Goal: Task Accomplishment & Management: Complete application form

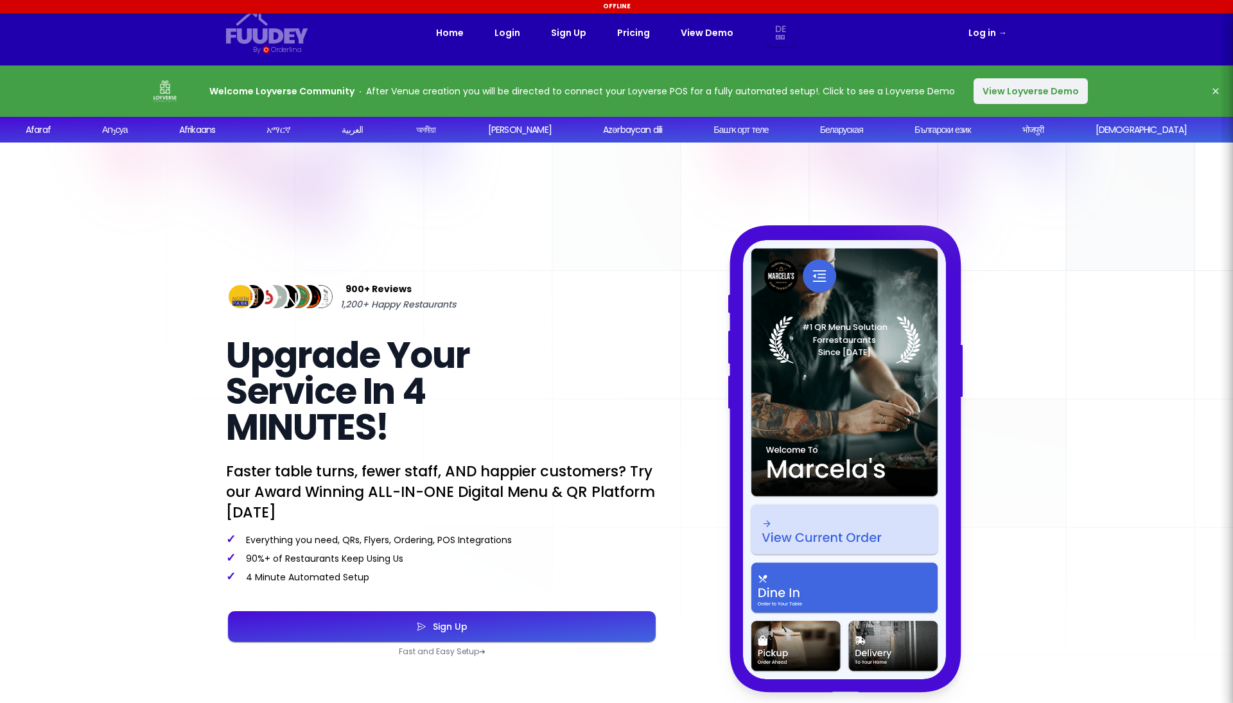
select select "de"
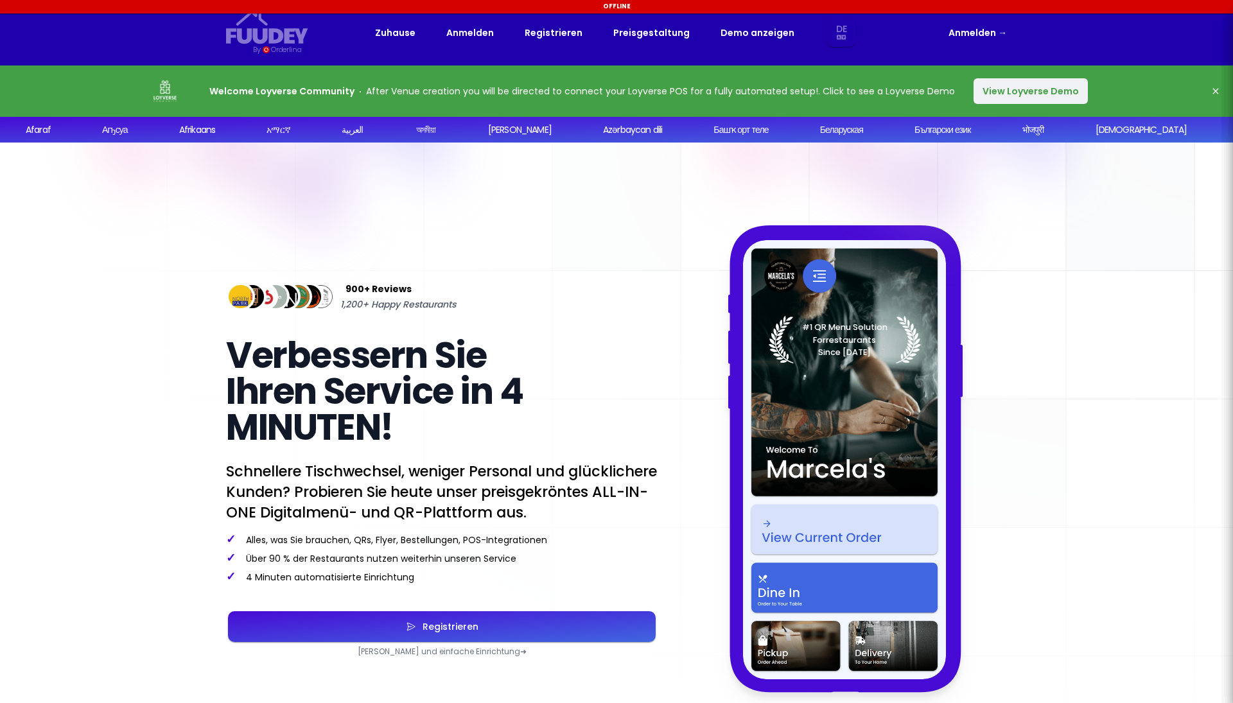
select select "de"
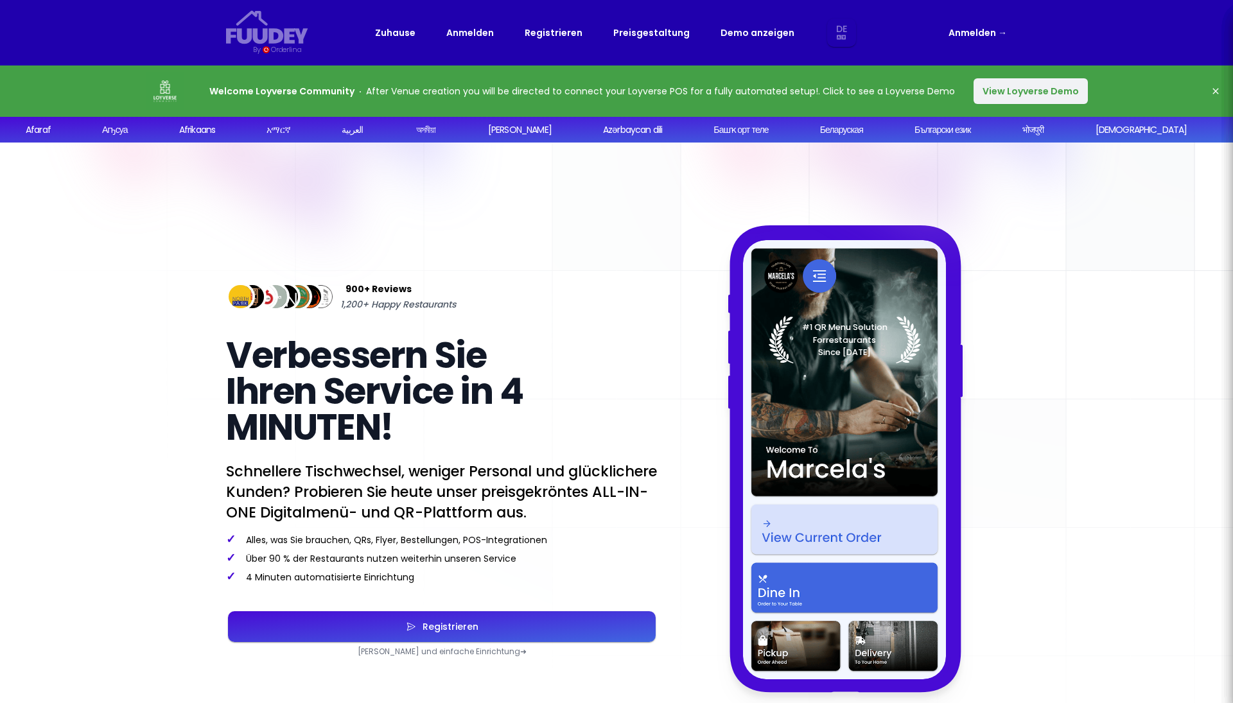
select select "de"
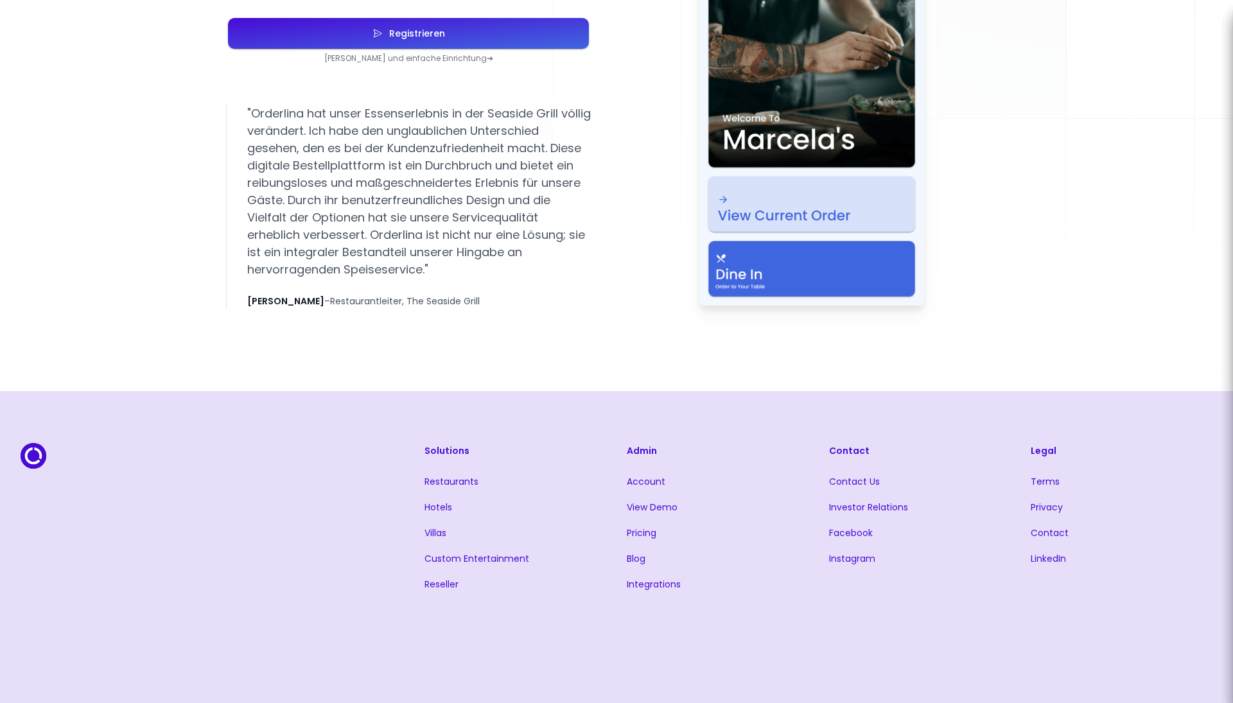
scroll to position [2683, 0]
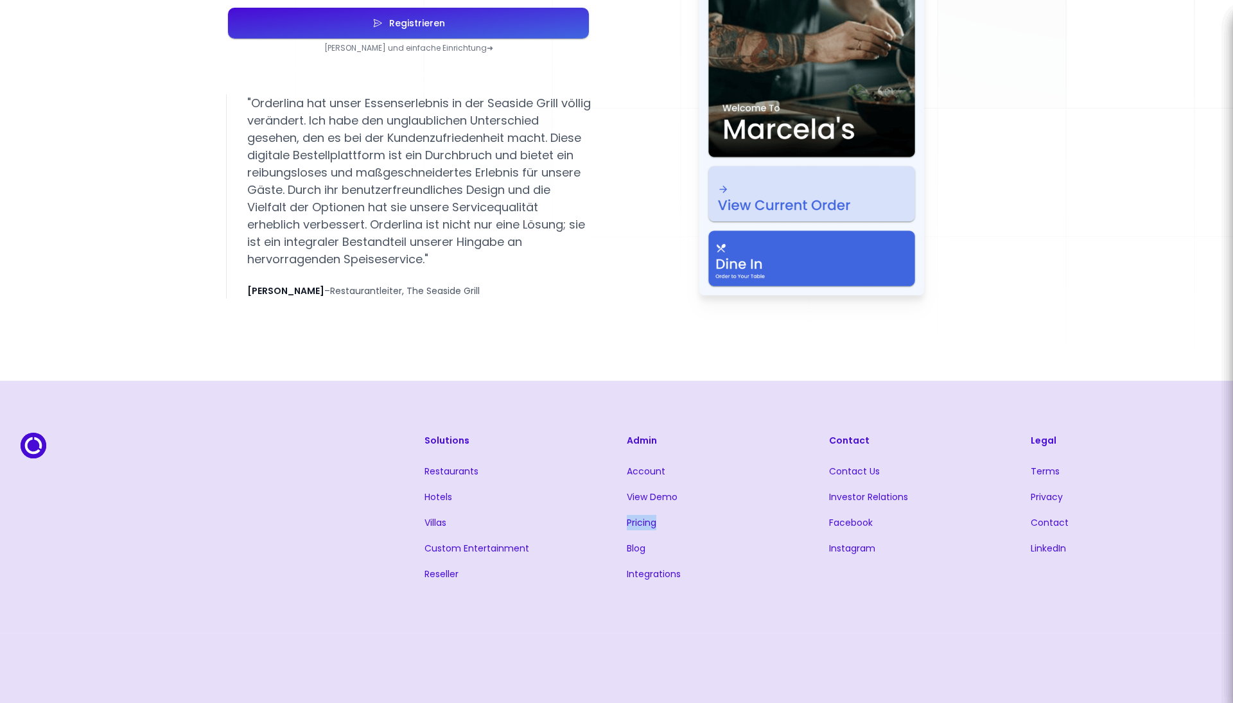
click at [638, 523] on link "Pricing" at bounding box center [642, 522] width 30 height 13
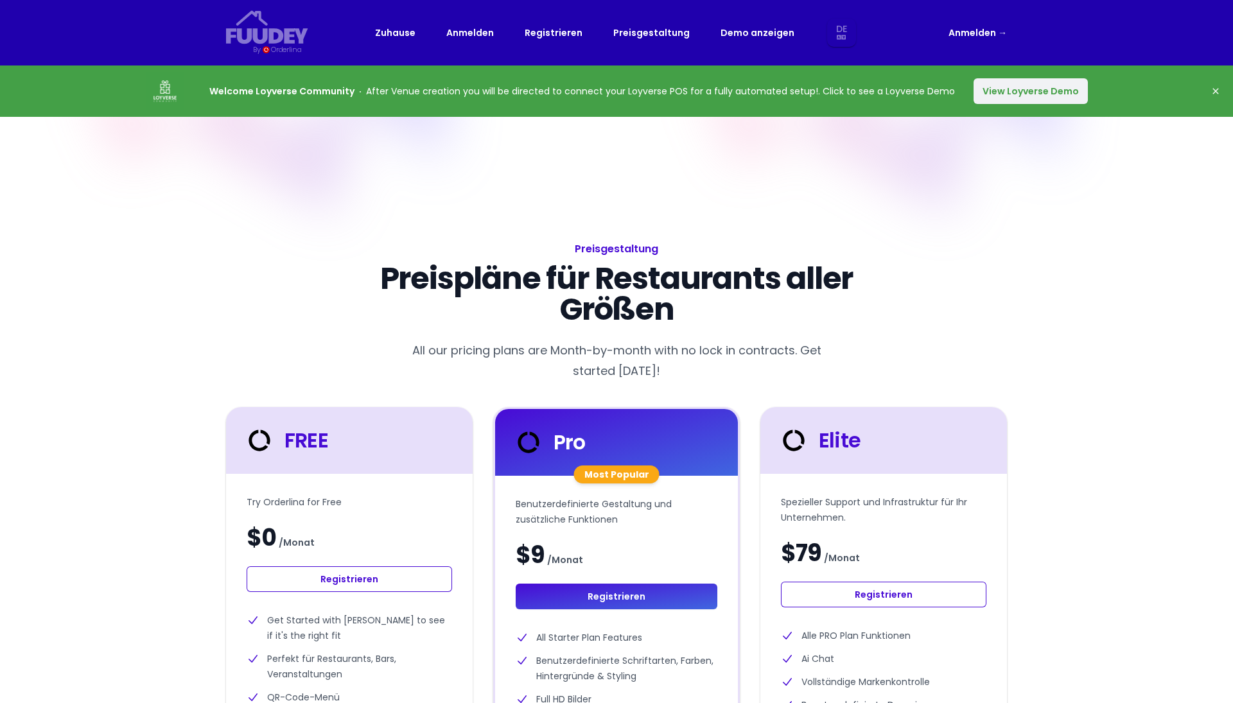
select select "de"
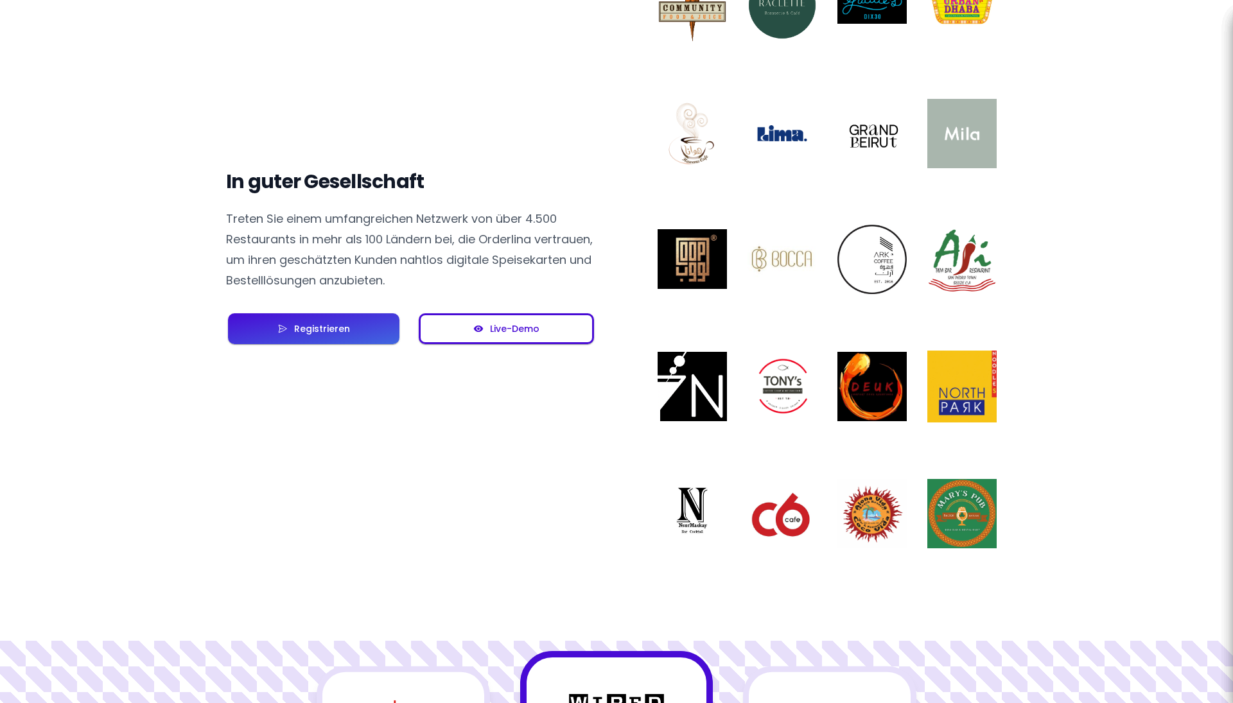
scroll to position [947, 0]
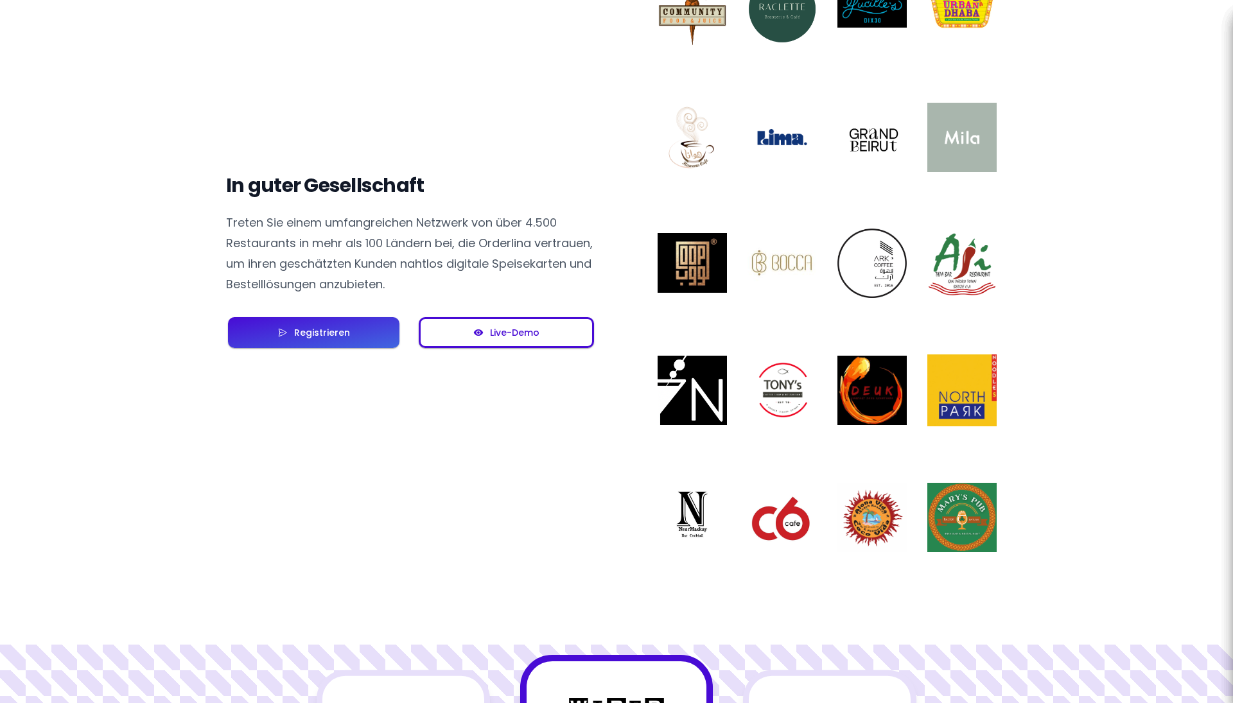
click at [514, 331] on div "Live-Demo" at bounding box center [511, 332] width 56 height 9
select select "de"
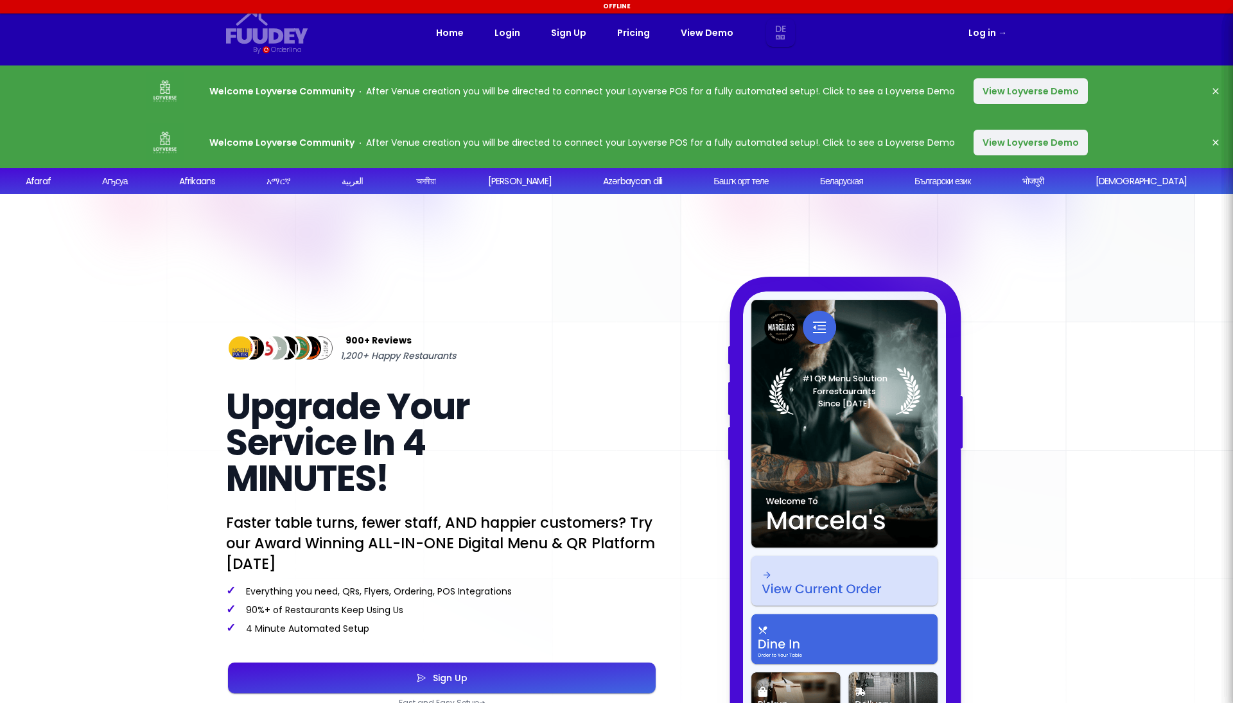
select select "de"
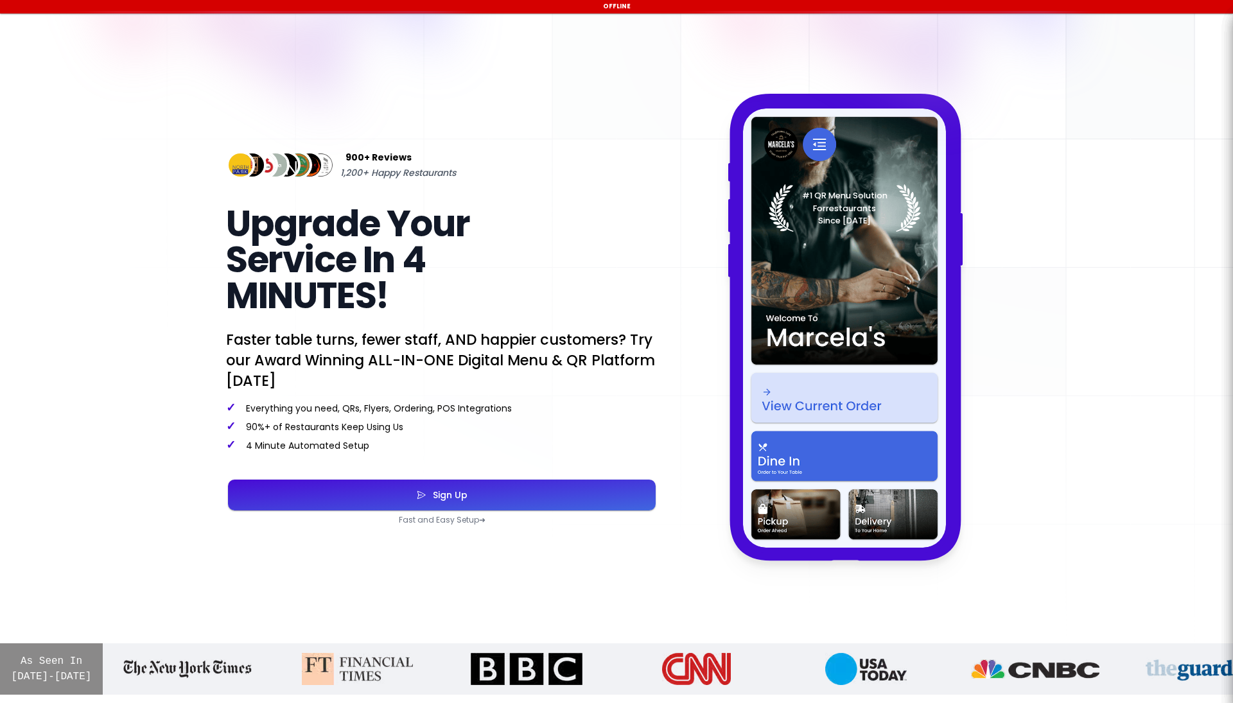
scroll to position [264, 0]
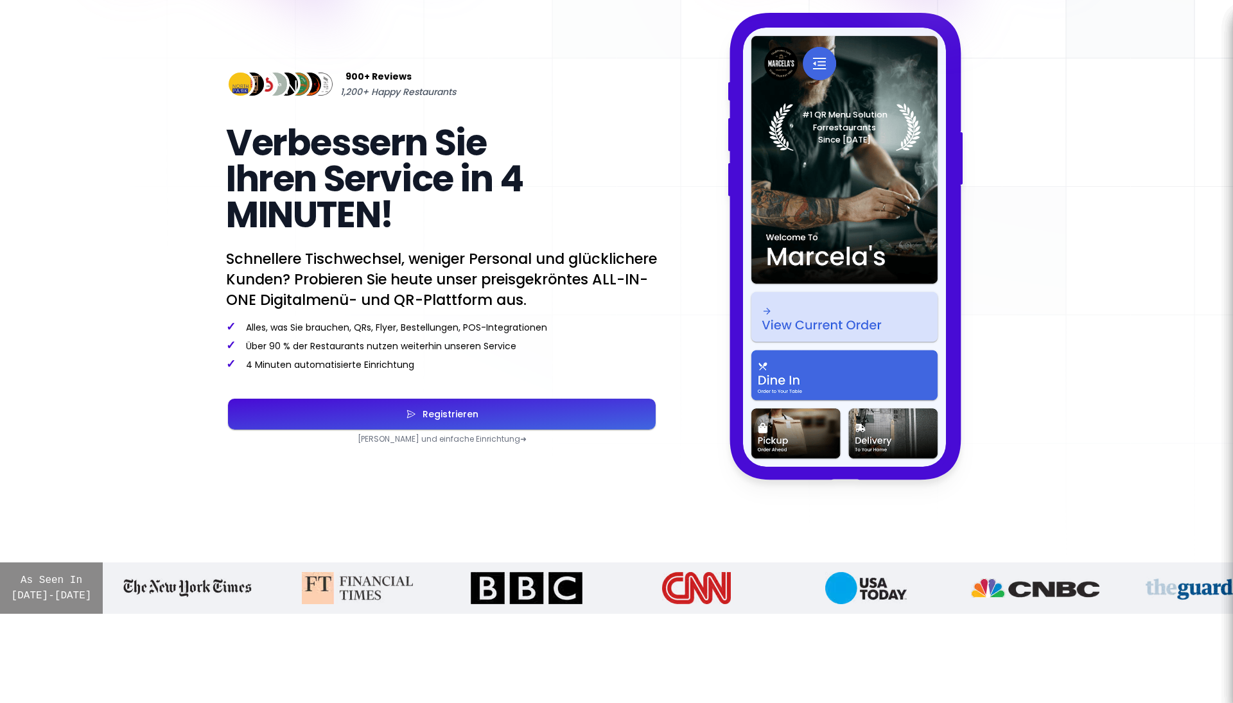
select select "de"
click at [444, 419] on div "Registrieren" at bounding box center [447, 414] width 62 height 9
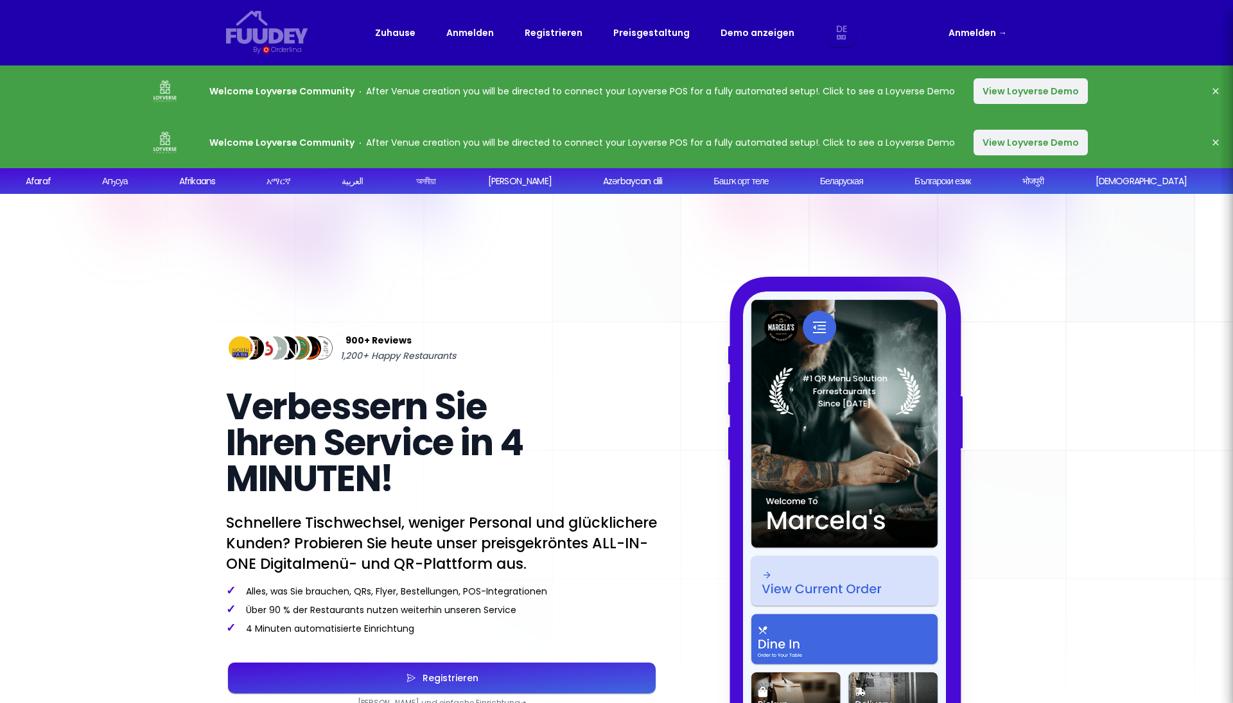
select select "de"
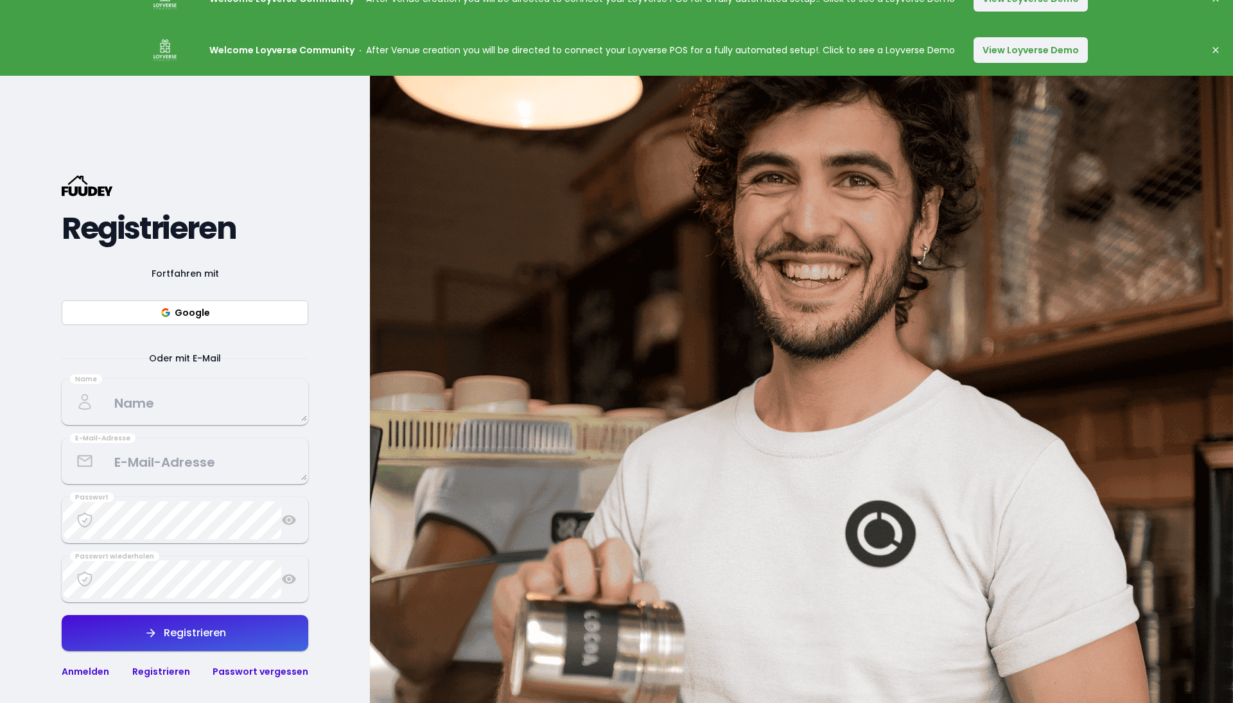
scroll to position [200, 0]
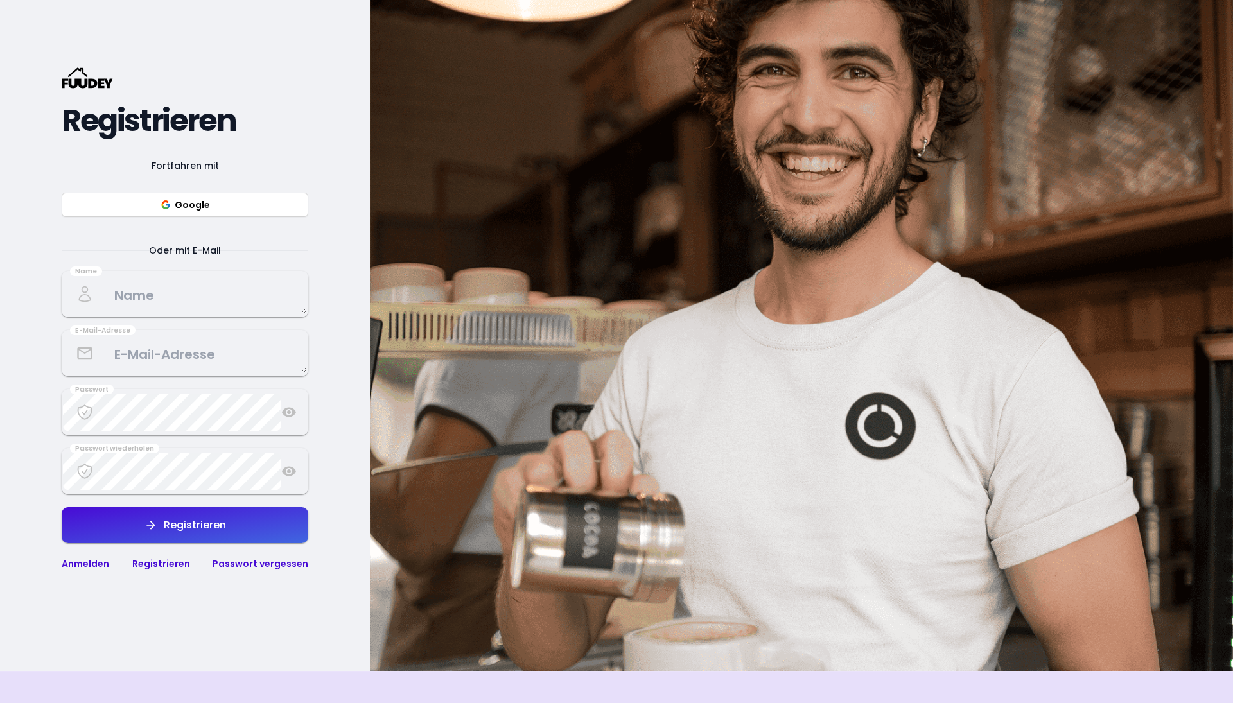
select select "de"
click at [177, 299] on textarea at bounding box center [185, 294] width 244 height 38
type textarea "Pomodorissimo"
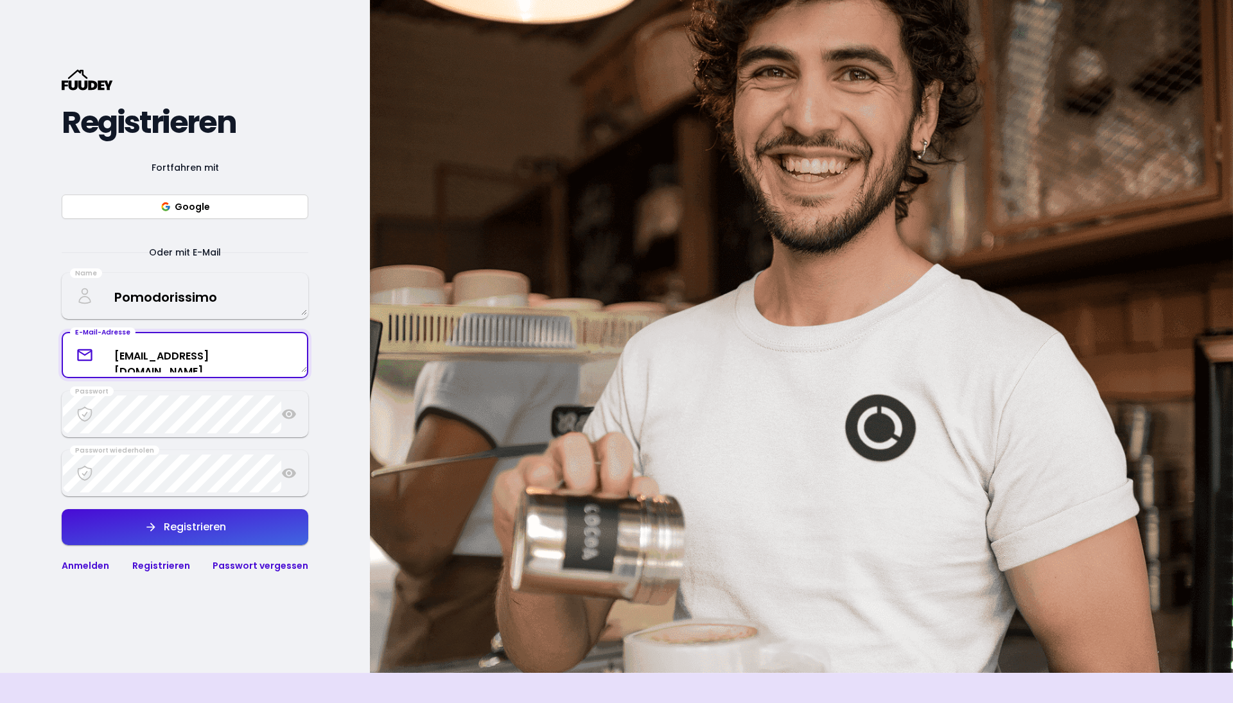
scroll to position [197, 1]
type textarea "[EMAIL_ADDRESS][DOMAIN_NAME]"
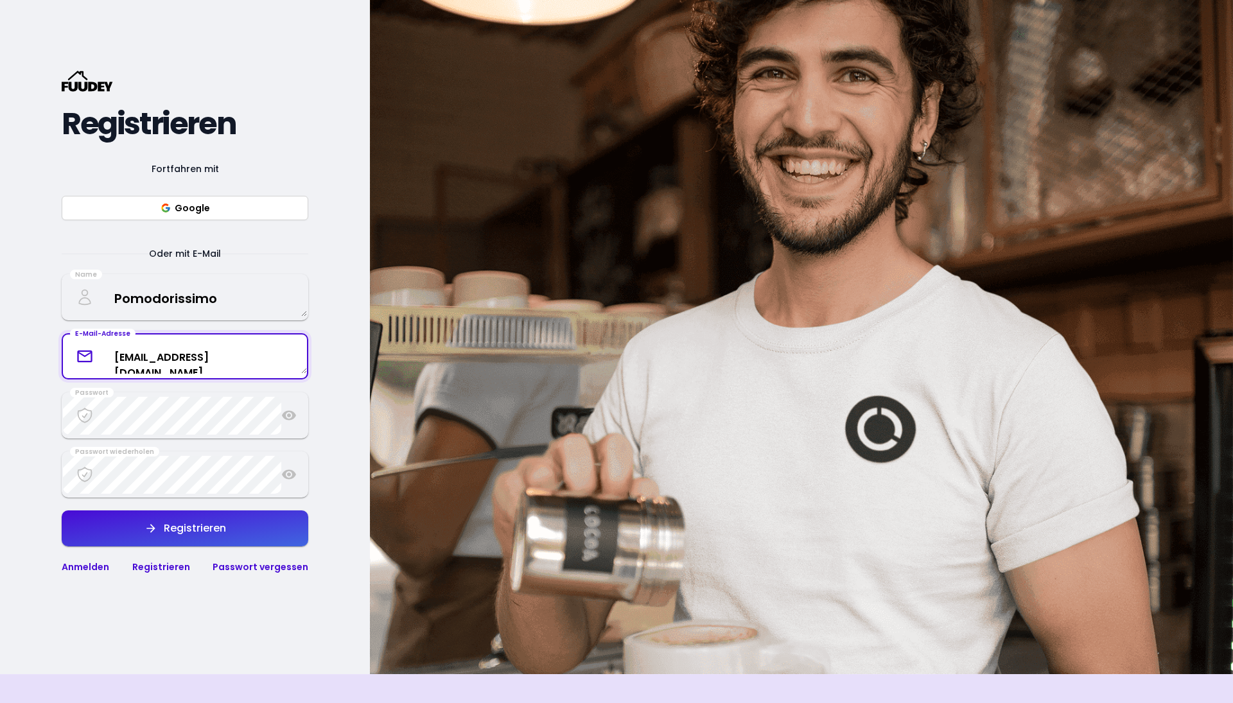
click at [329, 313] on div "{/* Added fill="currentColor" here */} {/* This rectangle defines the backgroun…" at bounding box center [185, 322] width 370 height 703
click at [166, 404] on div "Fortfahren mit Google Oder mit E-Mail Name Pomodorissimo E-Mail-Adresse [EMAIL_…" at bounding box center [185, 367] width 247 height 413
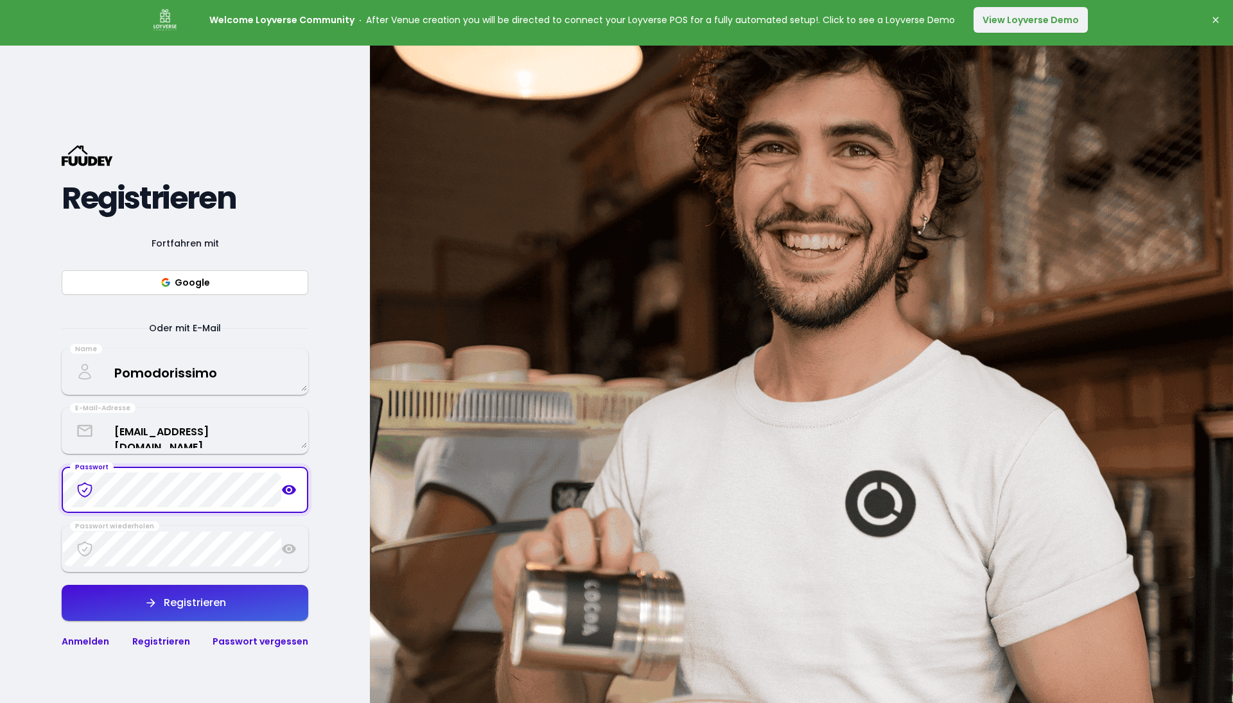
scroll to position [277, 0]
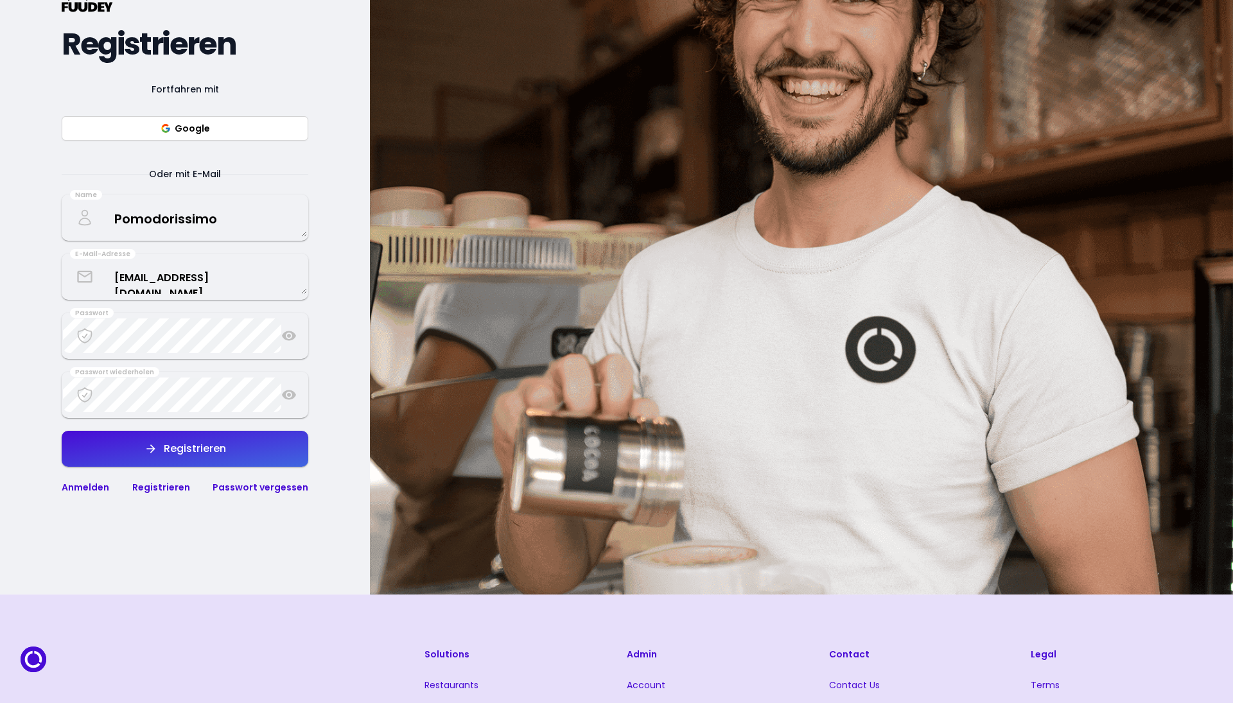
click at [287, 334] on icon at bounding box center [288, 335] width 15 height 15
click at [291, 392] on icon at bounding box center [289, 395] width 14 height 10
click at [206, 446] on div "Registrieren" at bounding box center [191, 449] width 69 height 10
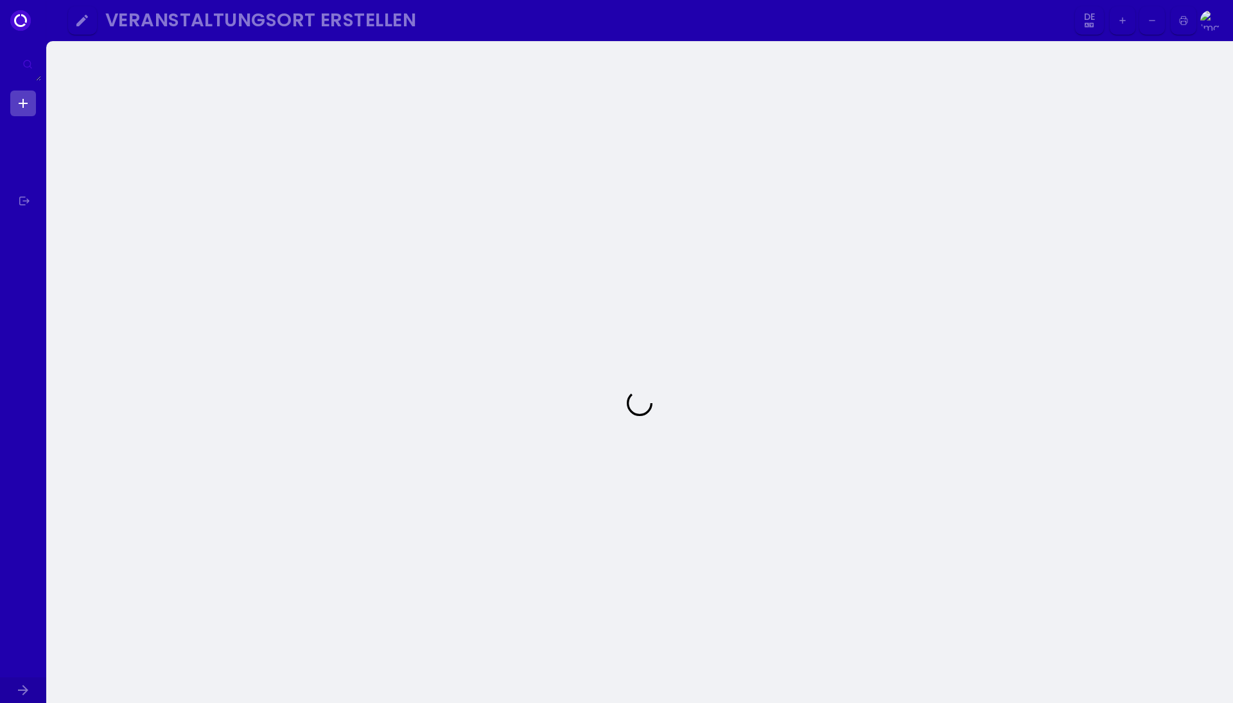
select select "de"
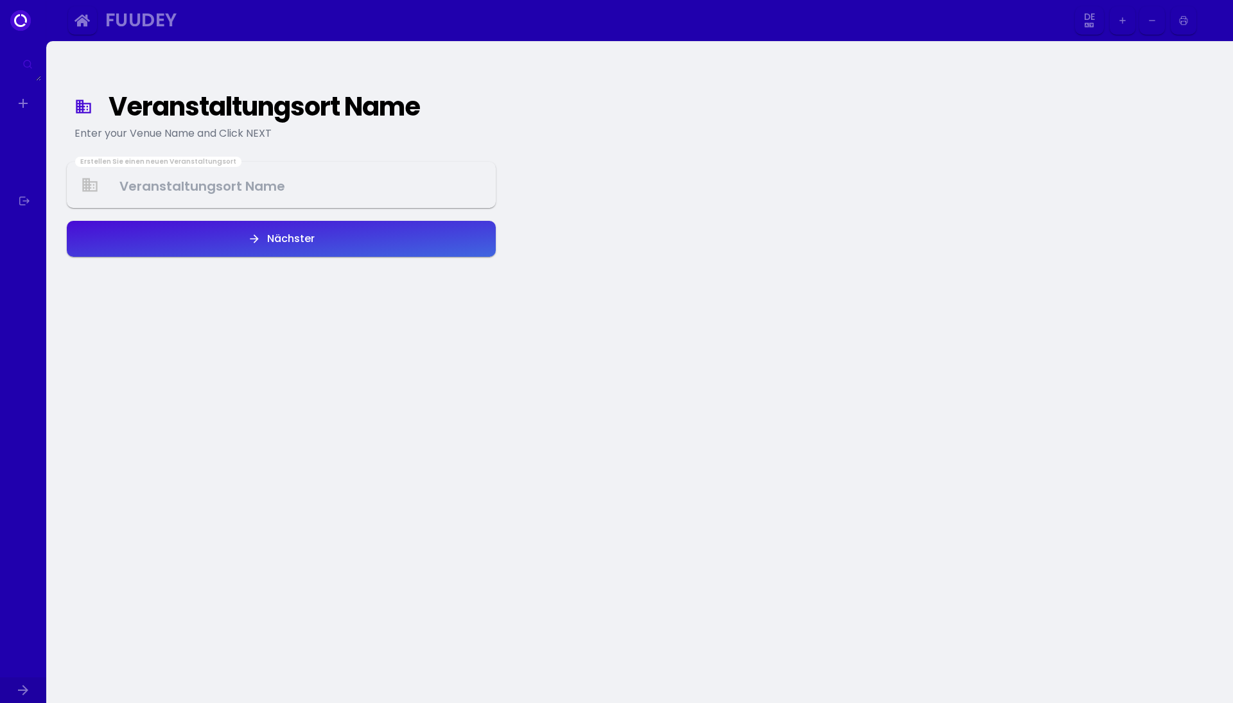
select select "de"
click at [313, 186] on Venue at bounding box center [281, 185] width 426 height 38
click at [351, 177] on Venue at bounding box center [281, 185] width 426 height 38
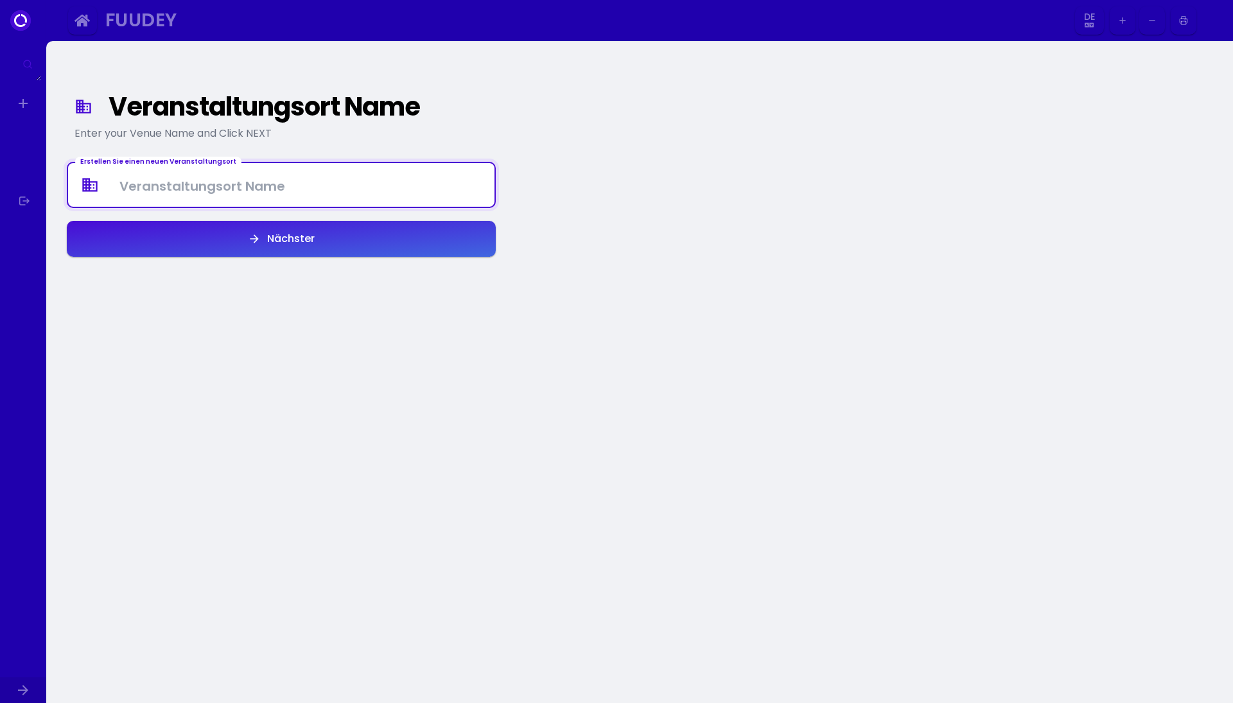
type Venue "O"
type Venue "Pomodorissimo"
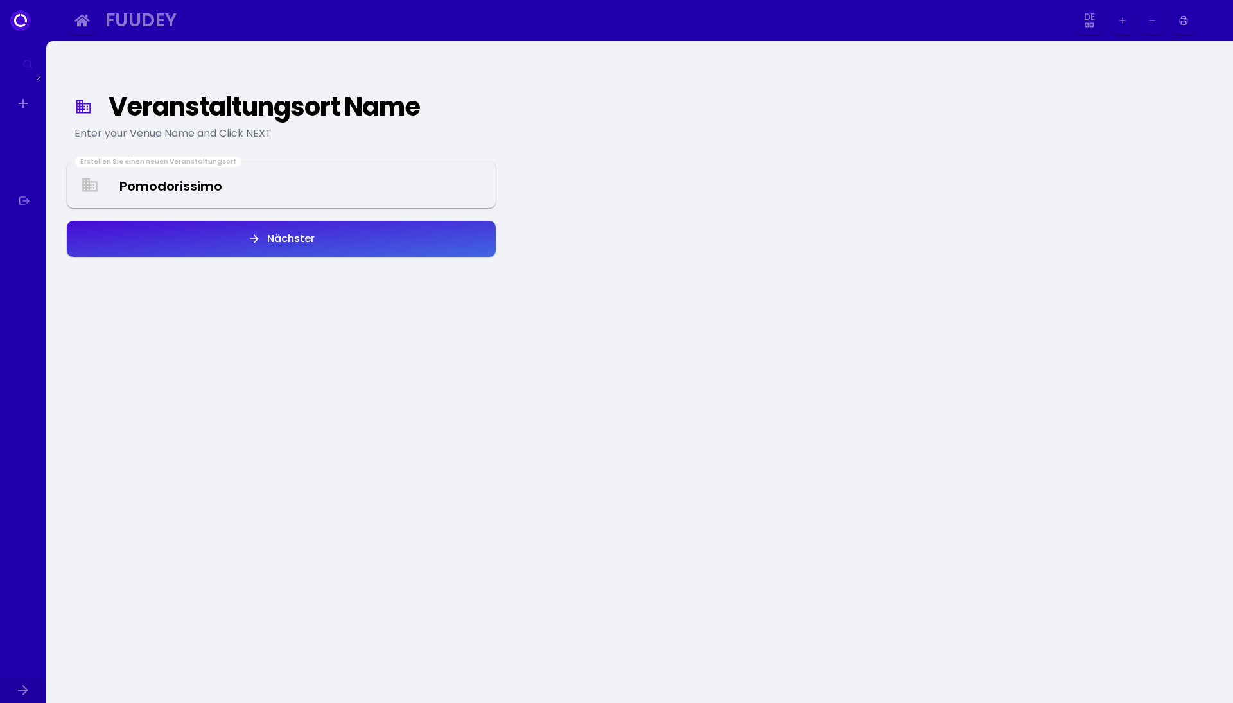
click at [378, 244] on button "Nächster" at bounding box center [281, 239] width 429 height 36
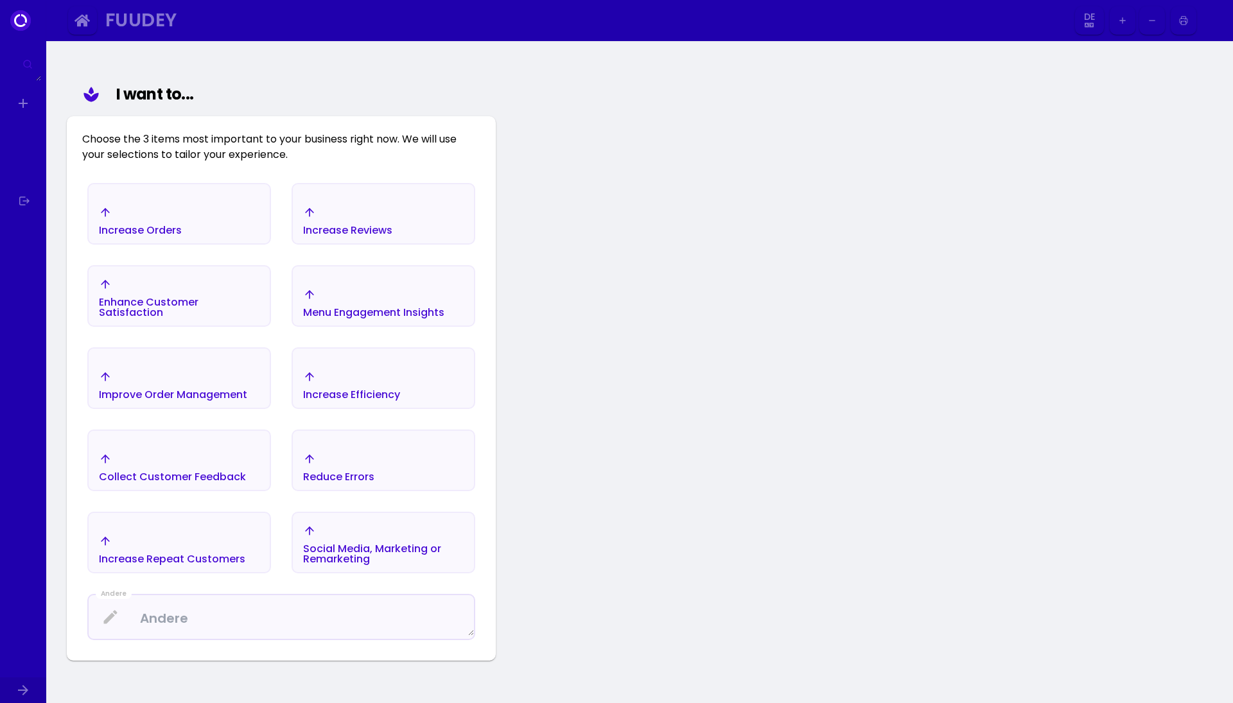
scroll to position [149, 0]
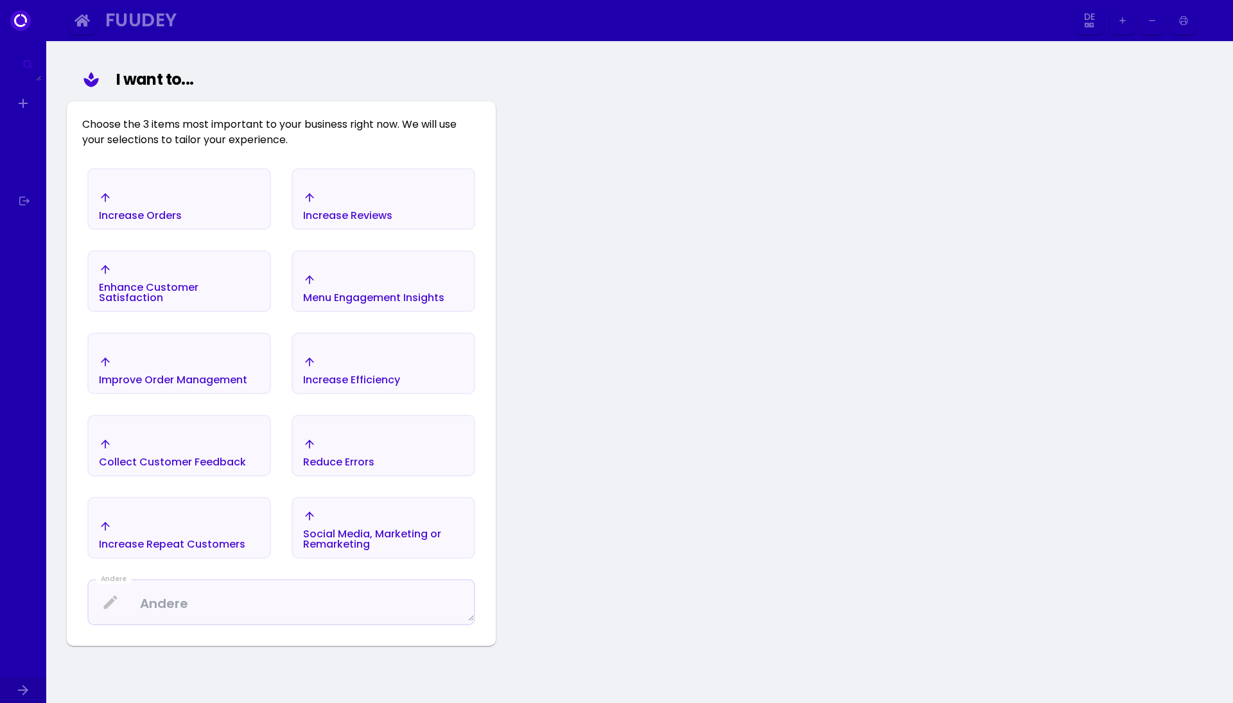
click at [418, 293] on div "Menu Engagement Insights" at bounding box center [373, 298] width 141 height 10
click at [369, 293] on div "Menu Engagement Insights" at bounding box center [373, 297] width 141 height 10
click at [229, 356] on div "Improve Order Management" at bounding box center [173, 371] width 148 height 30
click at [379, 293] on div "Menu Engagement Insights" at bounding box center [373, 298] width 141 height 10
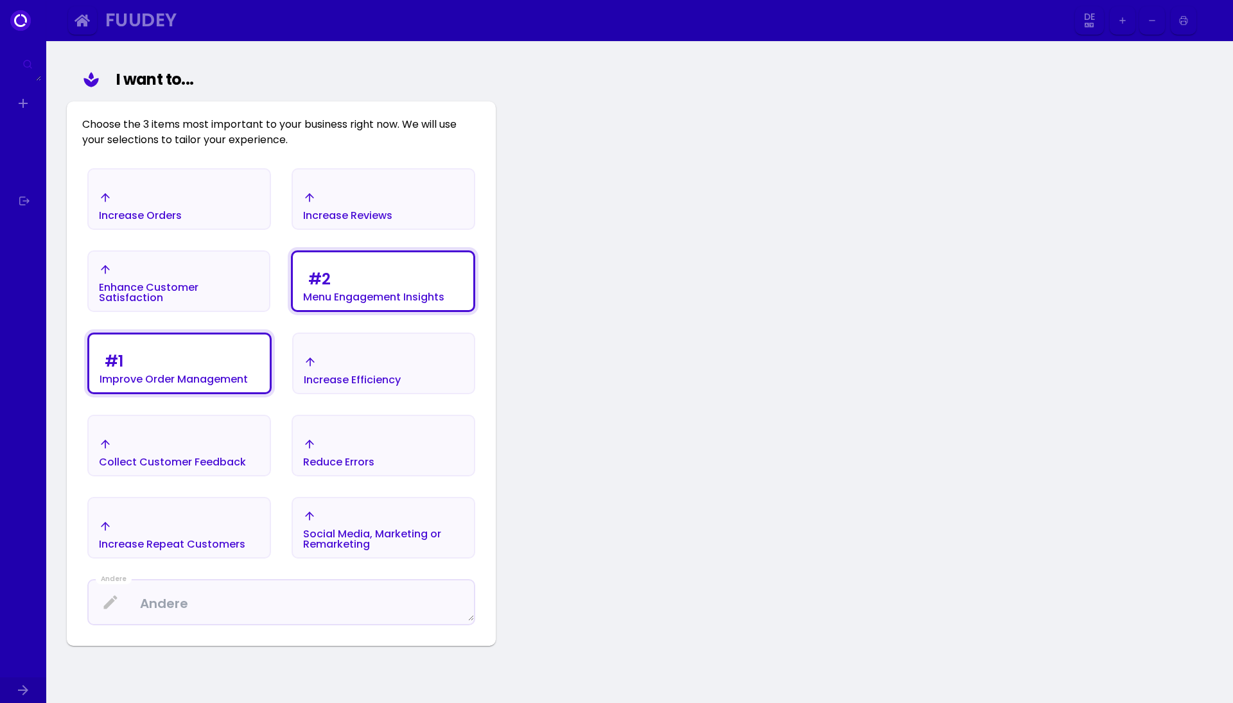
click at [399, 365] on div "Increase Efficiency" at bounding box center [352, 371] width 97 height 30
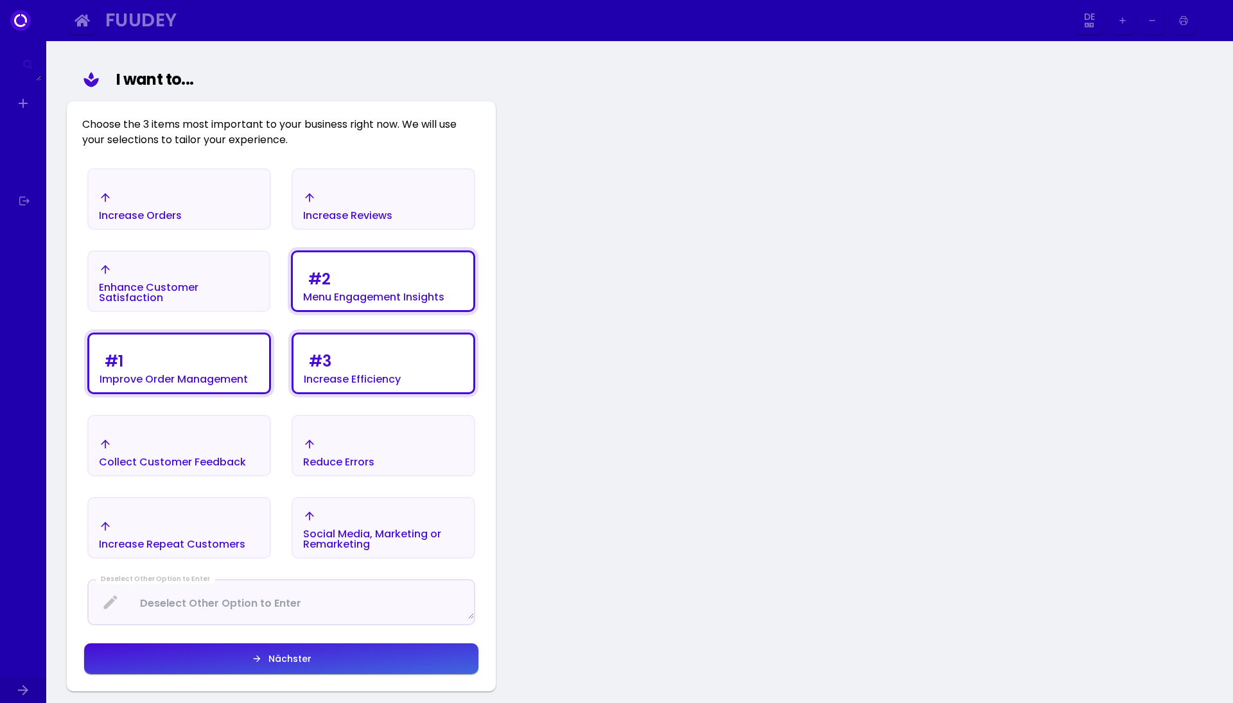
click at [298, 657] on div "Nächster" at bounding box center [286, 658] width 49 height 9
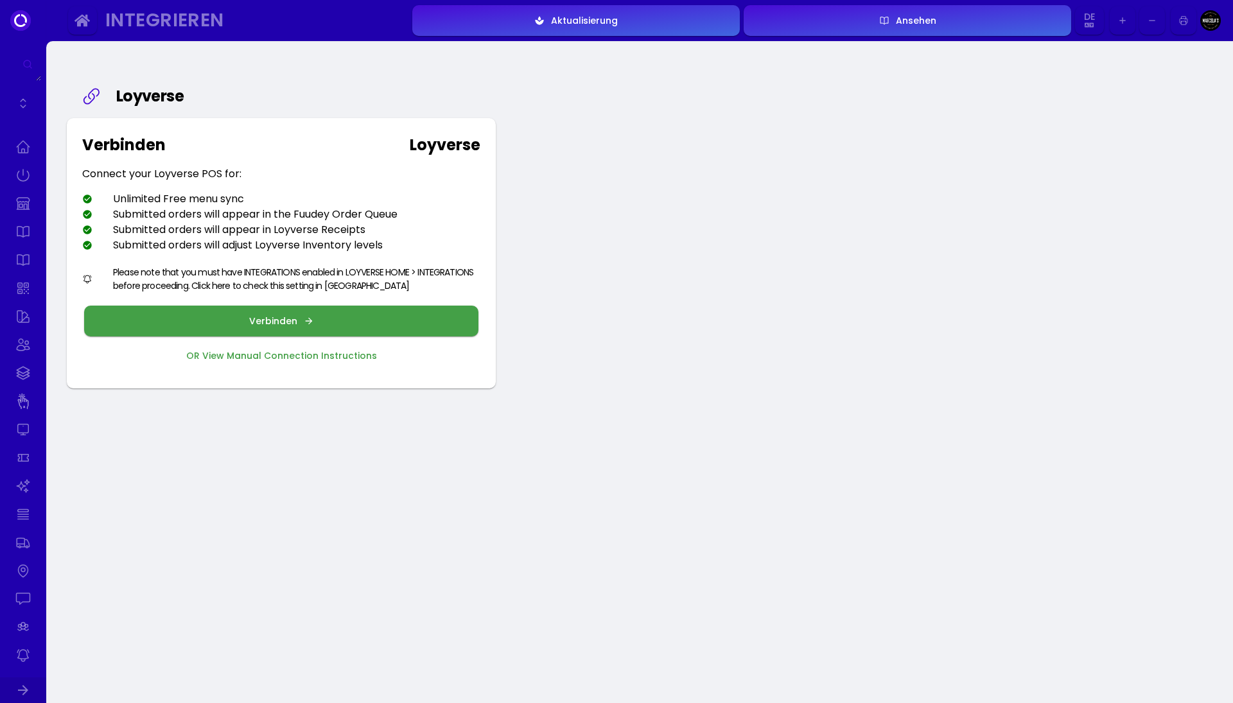
click at [293, 323] on div "Verbinden" at bounding box center [276, 320] width 55 height 9
